Goal: Feedback & Contribution: Leave review/rating

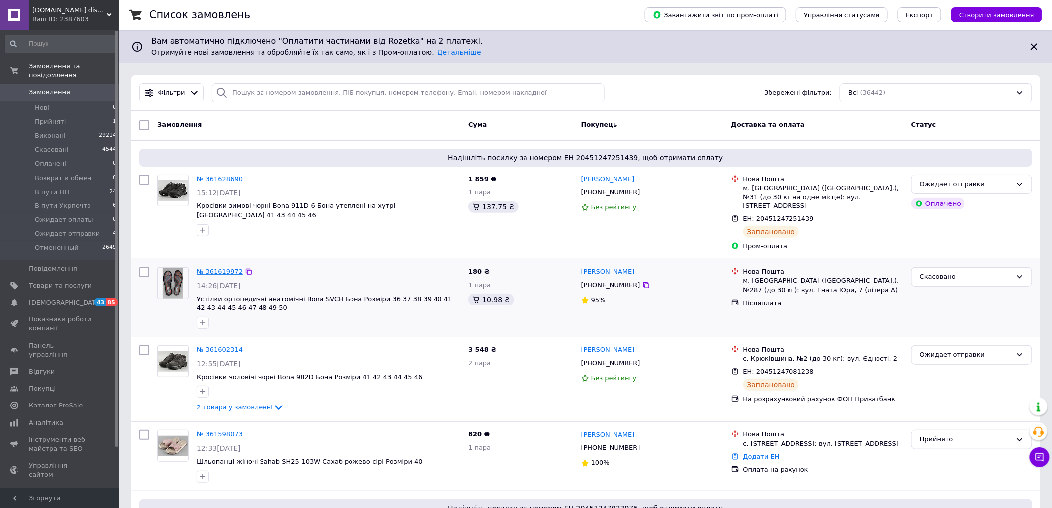
click at [217, 268] on link "№ 361619972" at bounding box center [220, 271] width 46 height 7
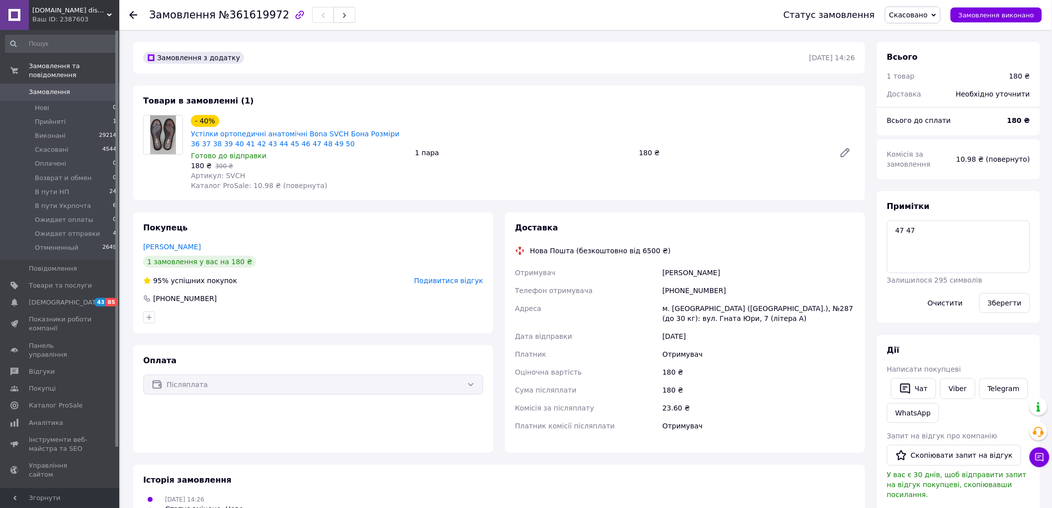
click at [469, 278] on span "Подивитися відгук" at bounding box center [448, 281] width 69 height 8
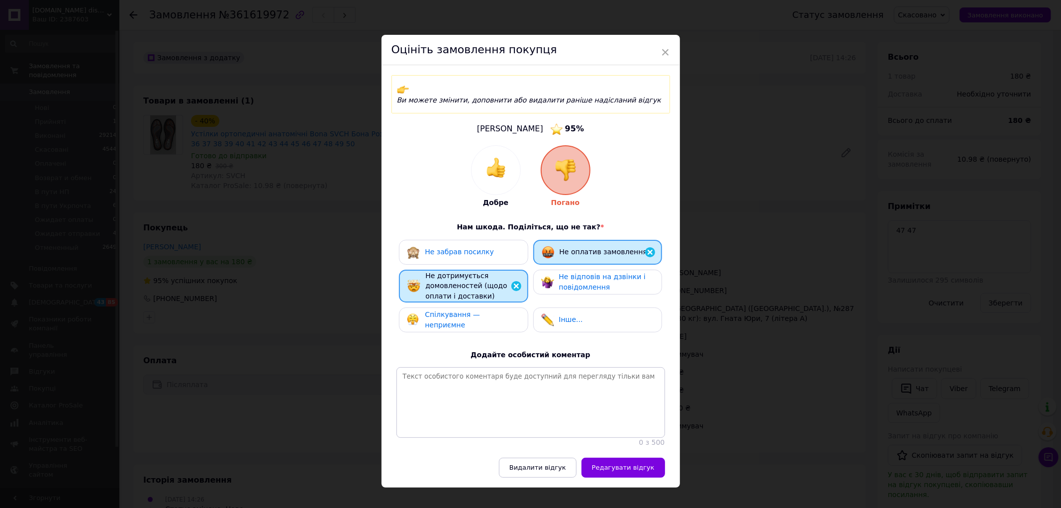
drag, startPoint x: 569, startPoint y: 300, endPoint x: 570, endPoint y: 331, distance: 30.9
click at [569, 307] on div "Інше..." at bounding box center [597, 319] width 129 height 25
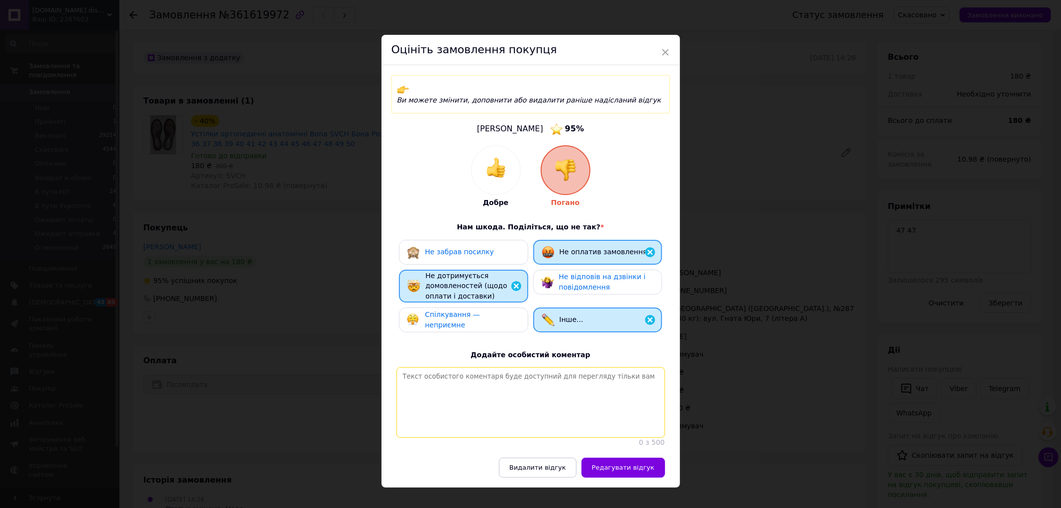
click at [555, 386] on textarea at bounding box center [530, 402] width 269 height 71
paste textarea "на этой неделе"
type textarea "спросил придурка когда оплатите ответ - на этой неделе"
click at [480, 310] on span "Спілкування — неприємне" at bounding box center [452, 319] width 55 height 18
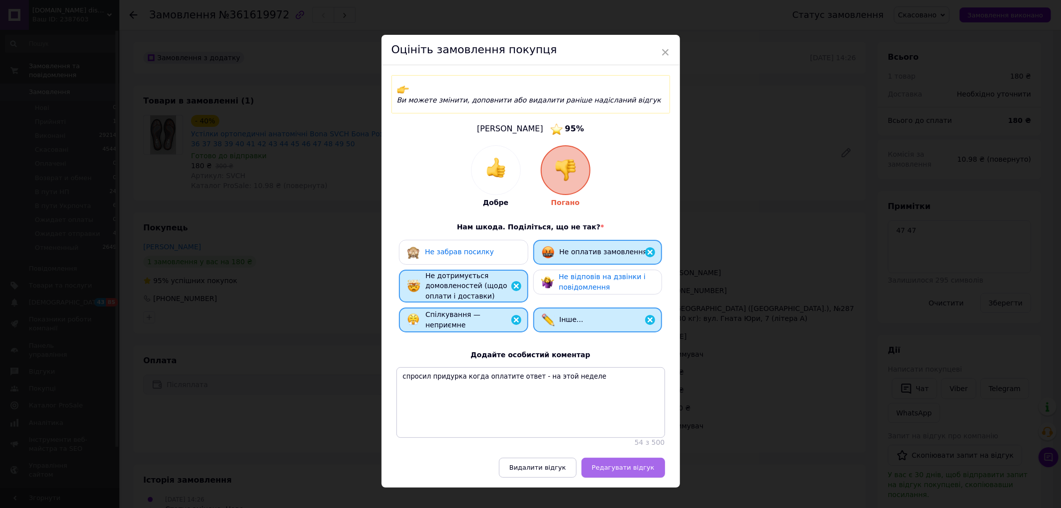
click at [622, 465] on span "Редагувати відгук" at bounding box center [623, 467] width 63 height 7
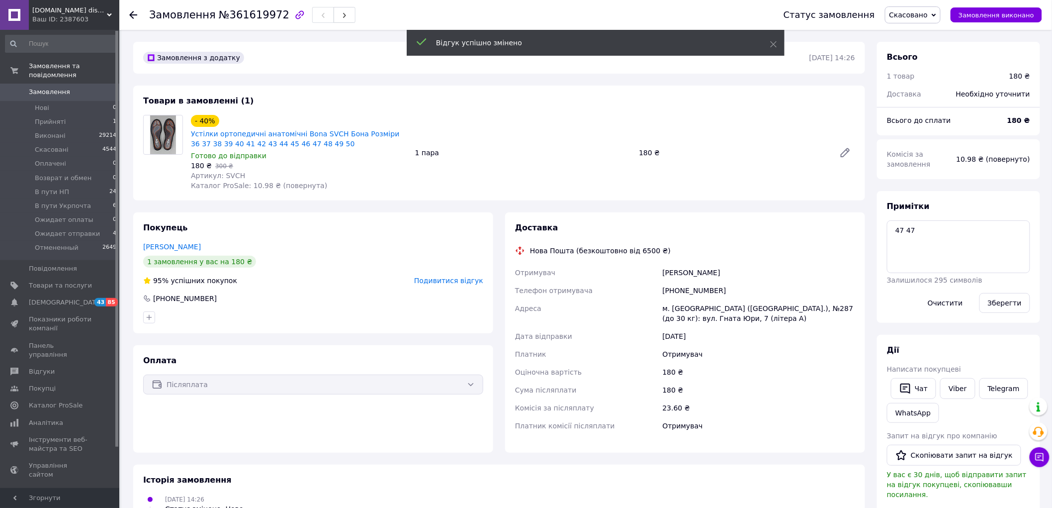
click at [62, 88] on span "Замовлення" at bounding box center [49, 92] width 41 height 9
